Goal: Register for event/course

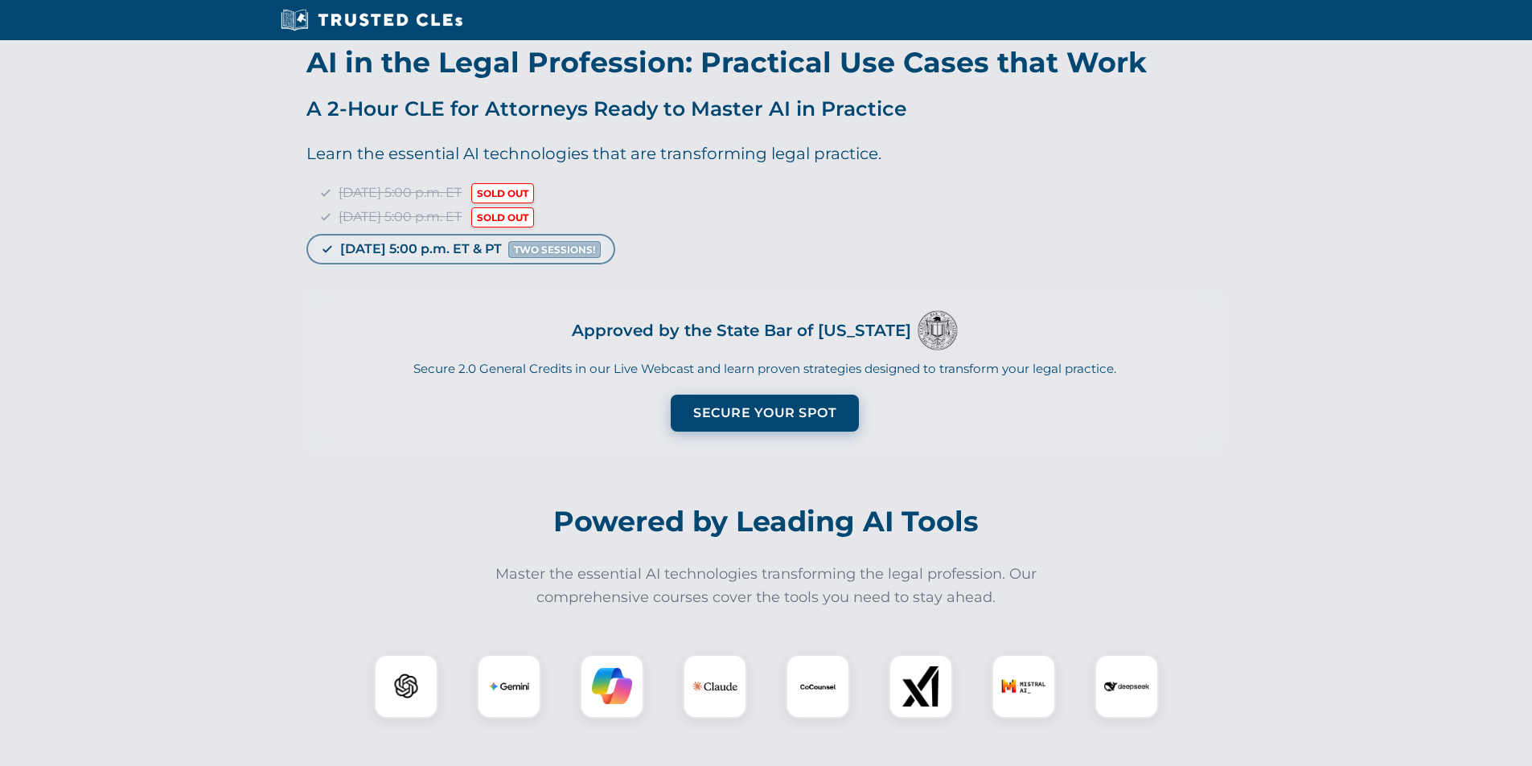
scroll to position [1298, 0]
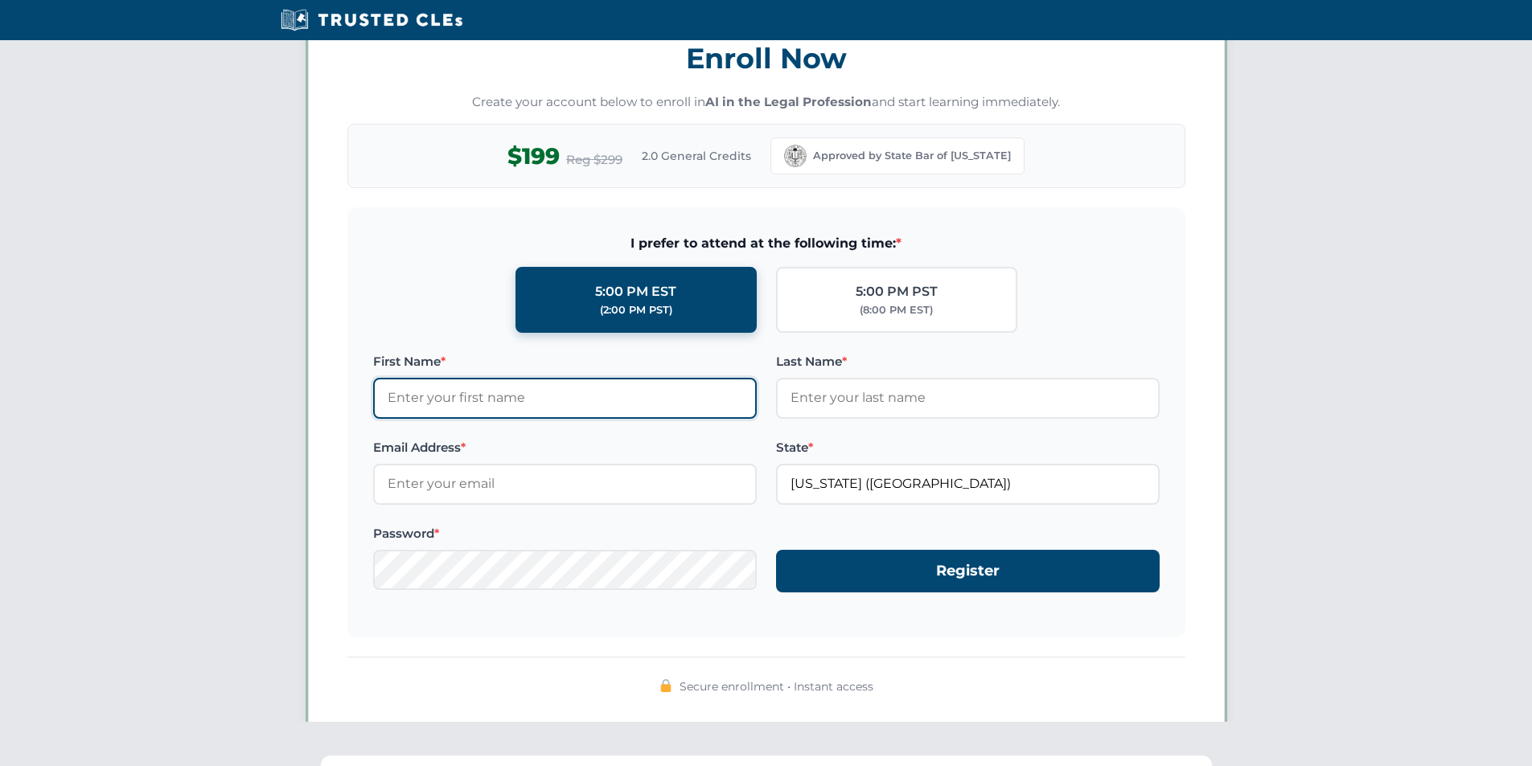
click at [520, 409] on input "First Name *" at bounding box center [565, 398] width 384 height 40
type input "test"
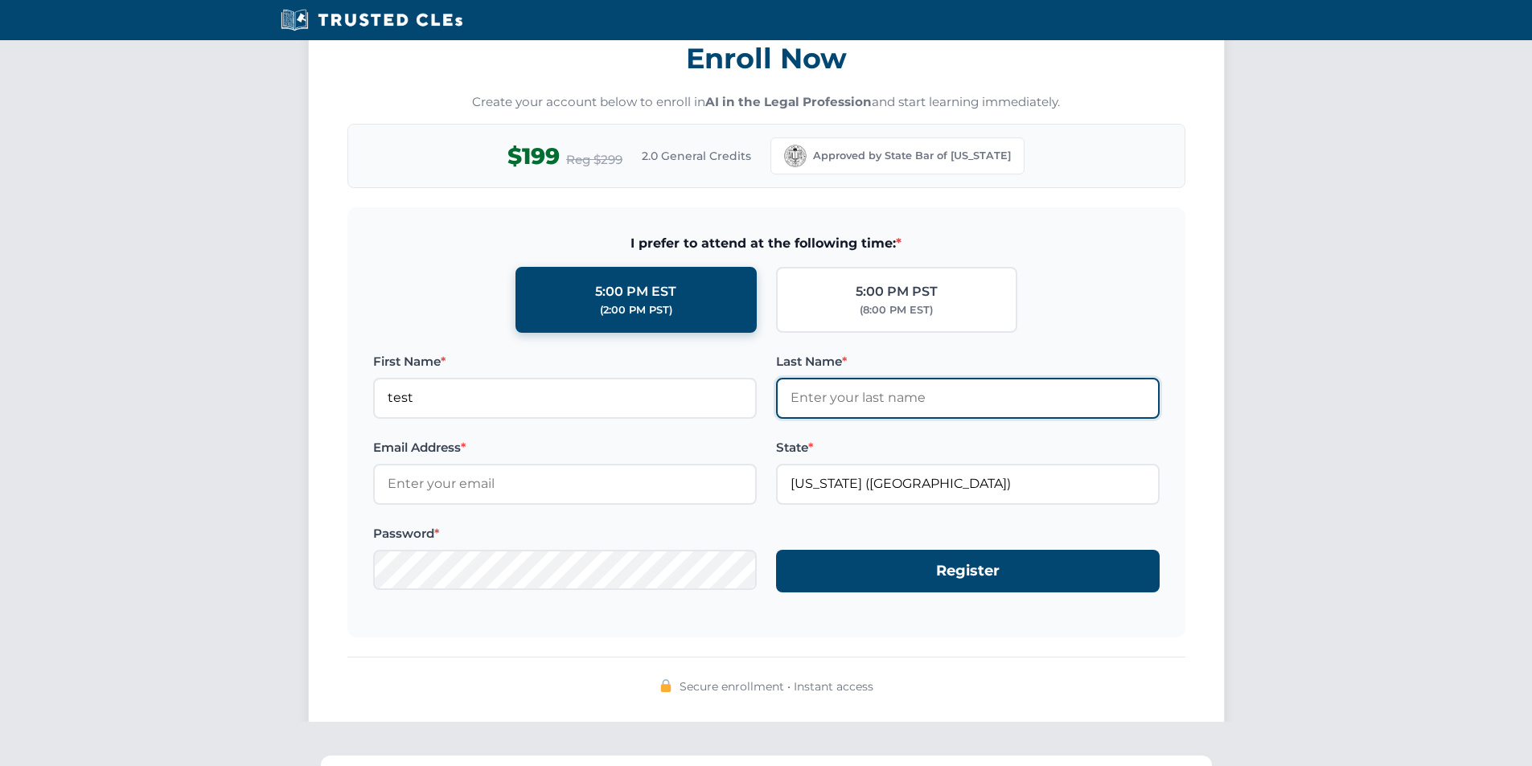
click at [872, 406] on input "Last Name *" at bounding box center [968, 398] width 384 height 40
type input "test"
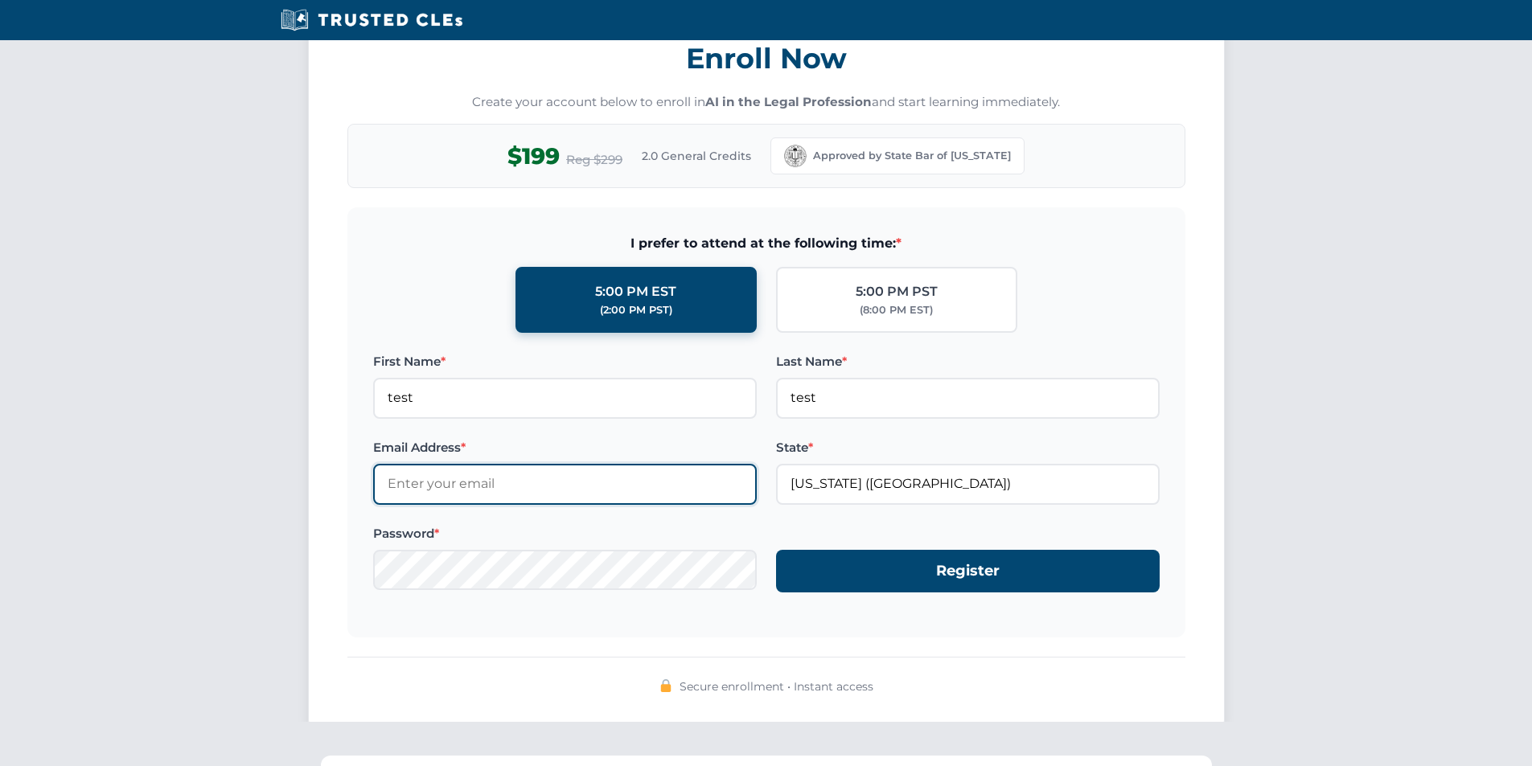
click at [521, 490] on input "Email Address *" at bounding box center [565, 484] width 384 height 40
type input "[EMAIL_ADDRESS][DOMAIN_NAME]"
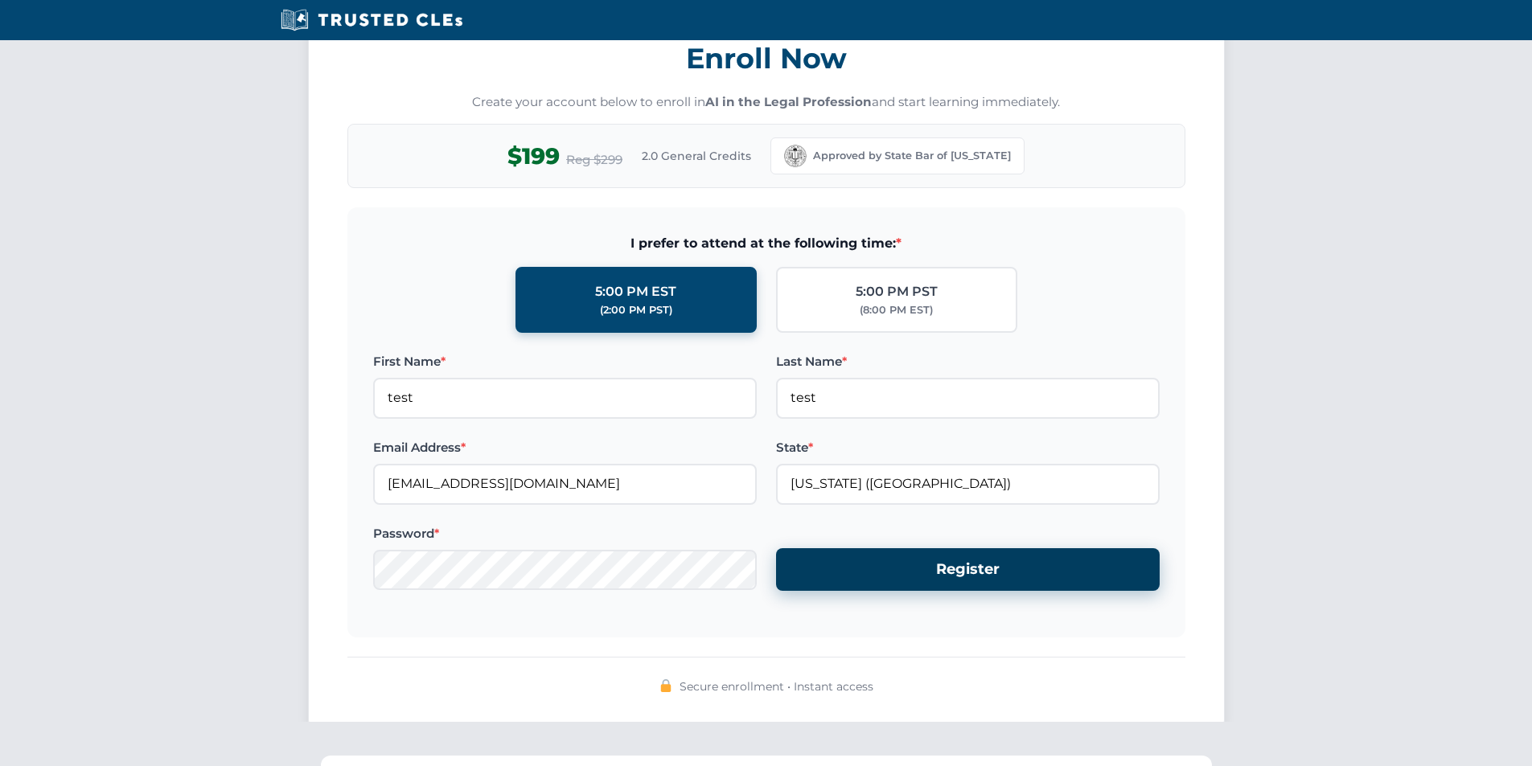
drag, startPoint x: 912, startPoint y: 571, endPoint x: 899, endPoint y: 573, distance: 13.0
click at [909, 572] on button "Register" at bounding box center [968, 569] width 384 height 43
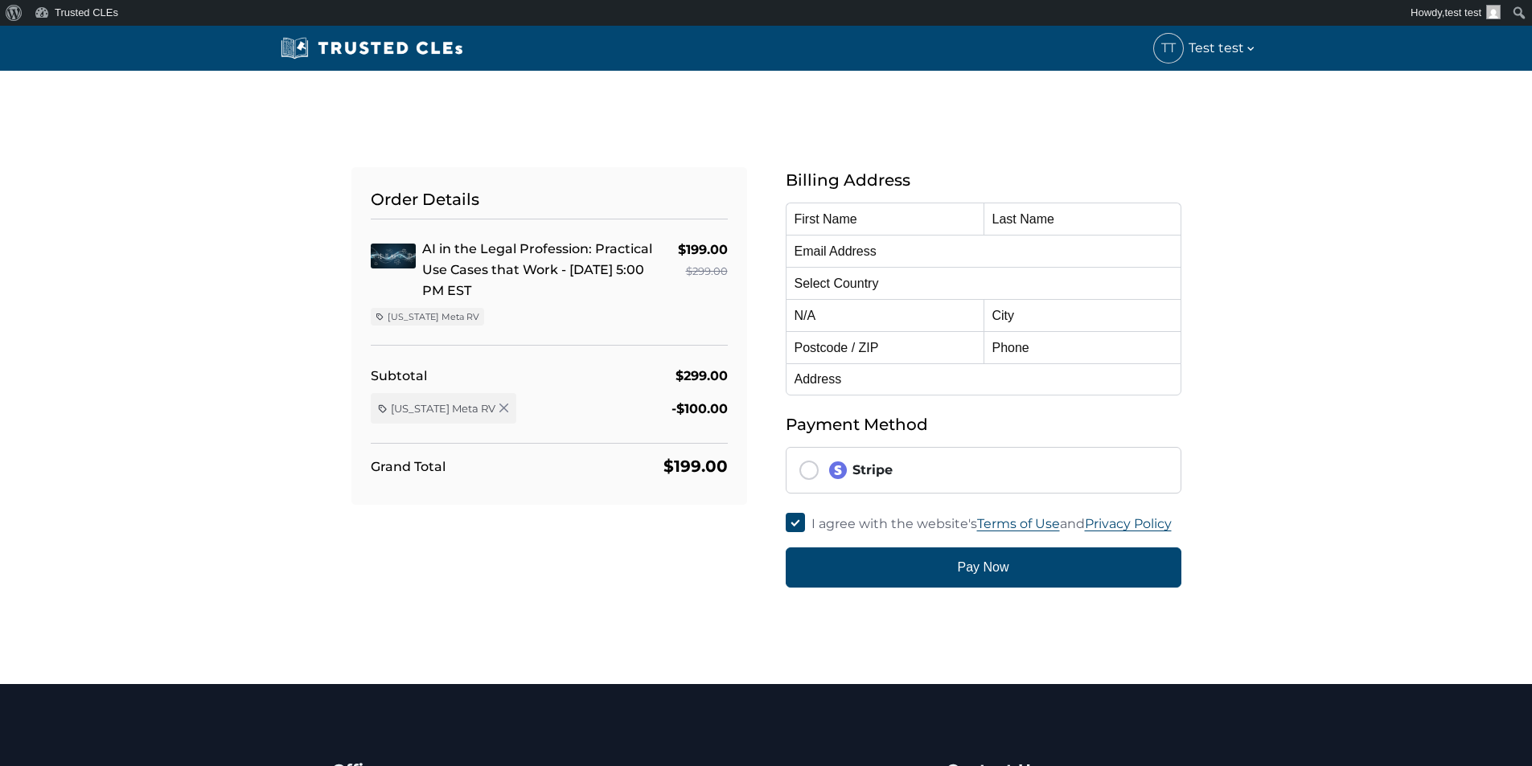
type input "test"
type input "[EMAIL_ADDRESS][DOMAIN_NAME]"
select select "United States"
radio input "true"
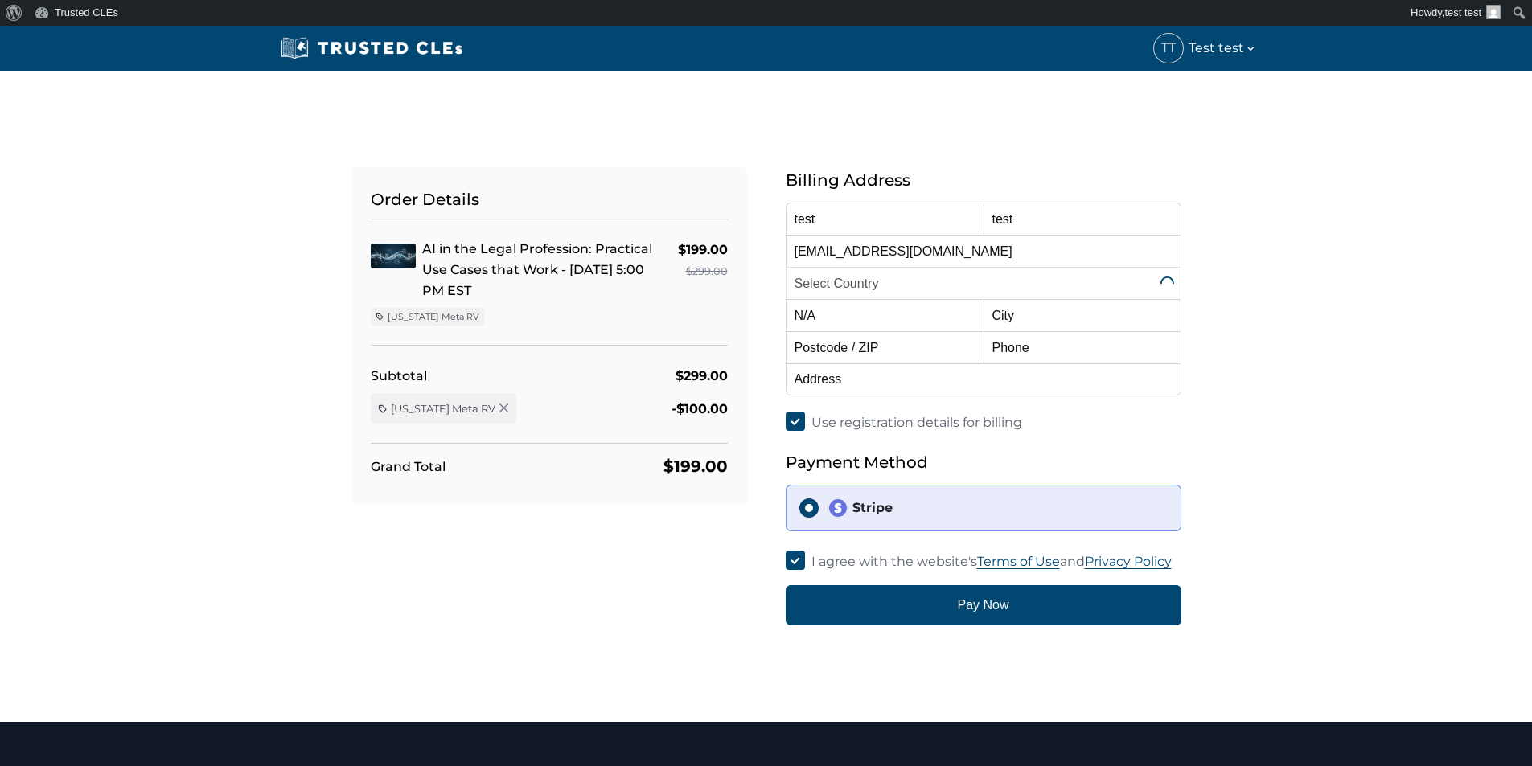
select select "[US_STATE]"
